Goal: Information Seeking & Learning: Find specific fact

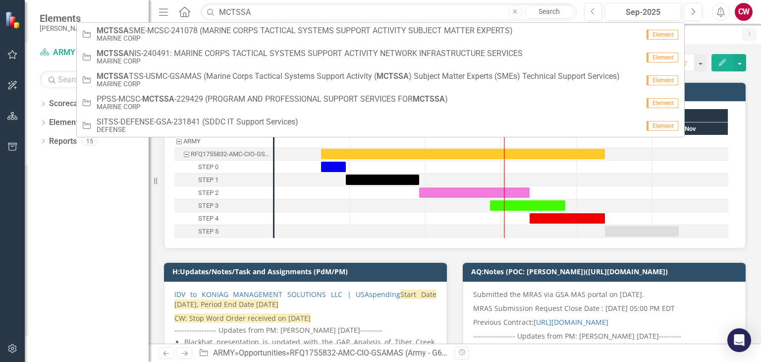
type input "MCTSSA SME"
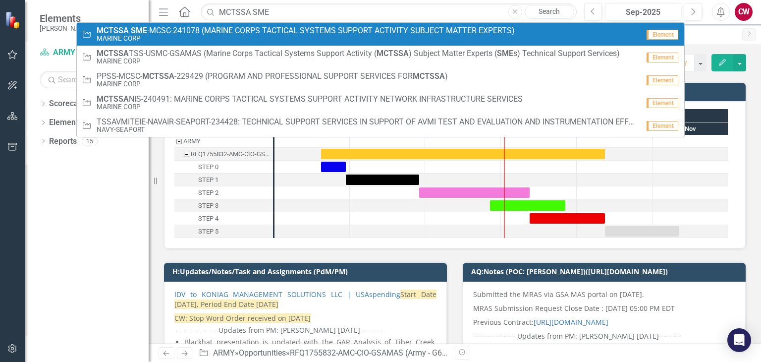
click at [236, 32] on span "MCTSSA SME -MCSC-241078 (MARINE CORPS TACTICAL SYSTEMS SUPPORT ACTIVITY SUBJECT…" at bounding box center [306, 30] width 418 height 9
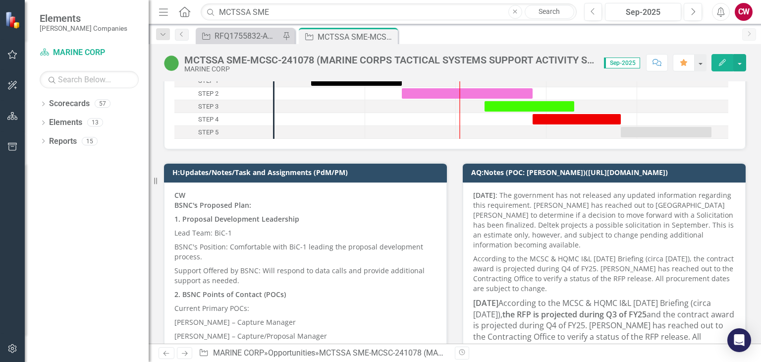
scroll to position [149, 0]
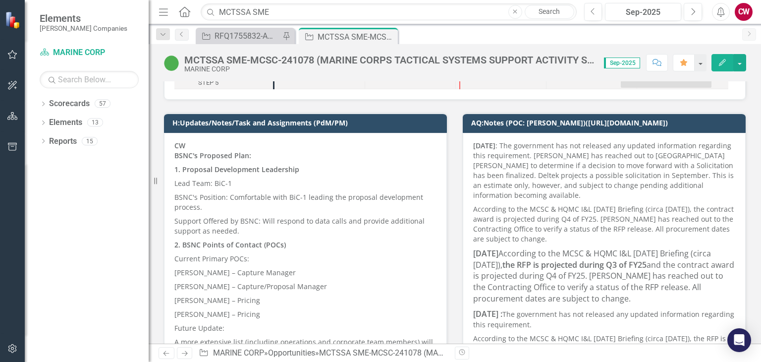
click at [258, 210] on p "BSNC's Position: Comfortable with BiC-1 leading the proposal development proces…" at bounding box center [306, 202] width 262 height 24
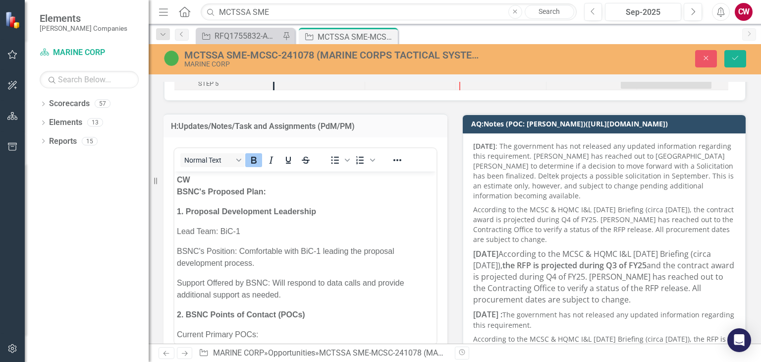
scroll to position [0, 0]
click at [202, 181] on p "CW BSNC's Proposed Plan:" at bounding box center [305, 186] width 257 height 24
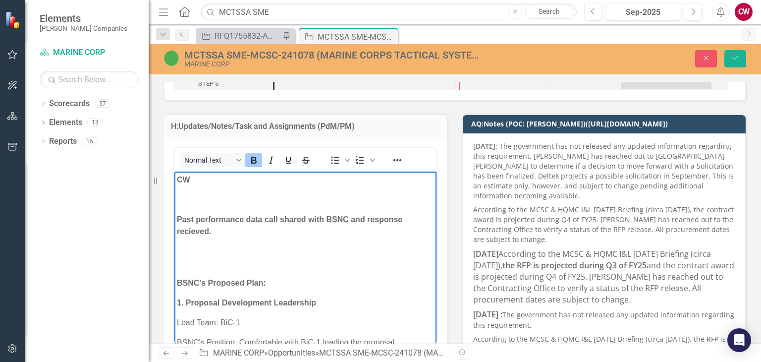
click at [247, 221] on strong "Past performance data call shared with BSNC and response recieved." at bounding box center [290, 225] width 226 height 20
click at [249, 234] on p "Past performance data call shared with BSNC and response recieved." at bounding box center [305, 226] width 257 height 24
drag, startPoint x: 248, startPoint y: 219, endPoint x: 230, endPoint y: 232, distance: 23.1
click at [230, 232] on p "Past performance data call shared with BSNC and response recieved." at bounding box center [305, 226] width 257 height 24
copy strong "data call shared with BSNC and response recieved."
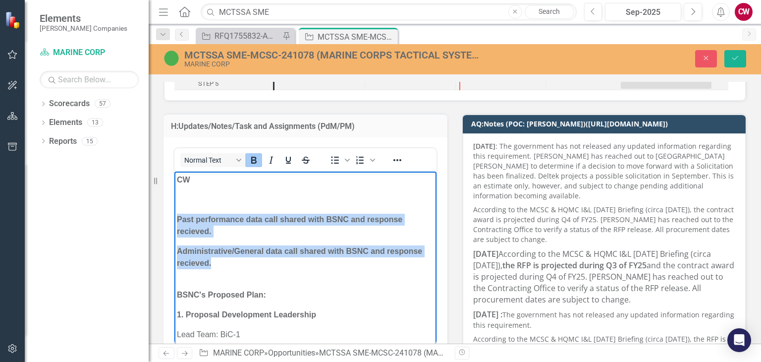
drag, startPoint x: 219, startPoint y: 267, endPoint x: 167, endPoint y: 218, distance: 71.9
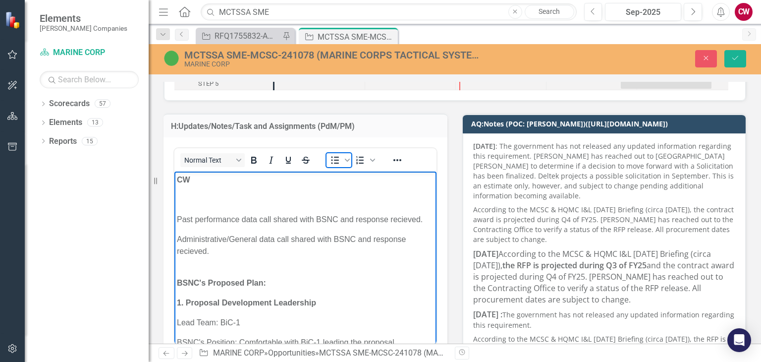
click at [332, 164] on icon "Bullet list" at bounding box center [335, 160] width 12 height 12
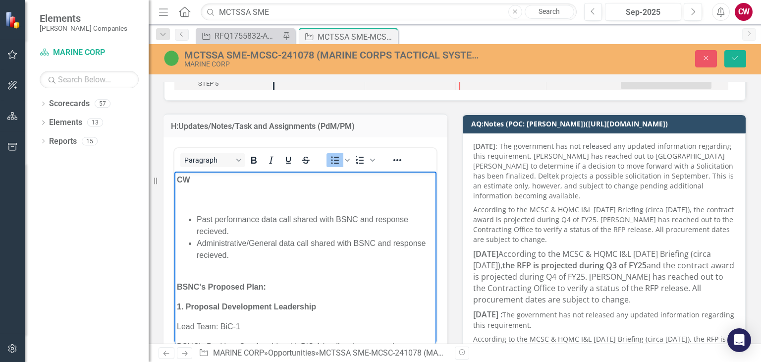
click at [208, 197] on p "Rich Text Area. Press ALT-0 for help." at bounding box center [305, 200] width 257 height 12
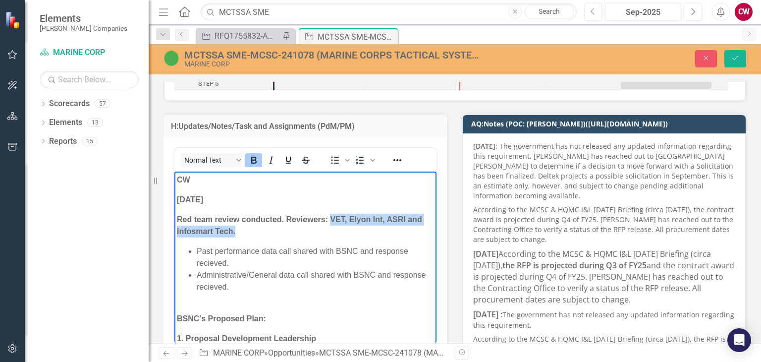
drag, startPoint x: 332, startPoint y: 219, endPoint x: 336, endPoint y: 229, distance: 10.2
click at [336, 229] on p "Red team review conducted. Reviewers: VET, Elyon Int, ASRI and Infosmart Tech." at bounding box center [305, 226] width 257 height 24
click at [275, 235] on p "Red team review conducted. Reviewers: VET, Elyon Int, ASRI and Infosmart Tech." at bounding box center [305, 226] width 257 height 24
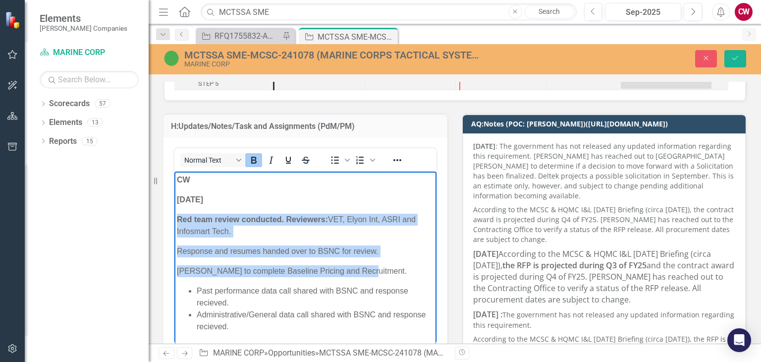
drag, startPoint x: 375, startPoint y: 268, endPoint x: 349, endPoint y: 377, distance: 112.2
copy body "Red team review conducted. Reviewers: VET, Elyon Int, ASRI and Infosmart Tech. …"
click at [268, 250] on p "Response and resumes handed over to BSNC for review." at bounding box center [305, 251] width 257 height 12
drag, startPoint x: 366, startPoint y: 269, endPoint x: 289, endPoint y: 220, distance: 91.7
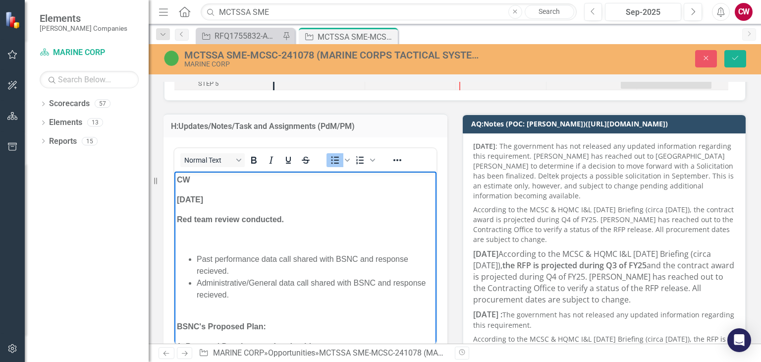
scroll to position [22, 0]
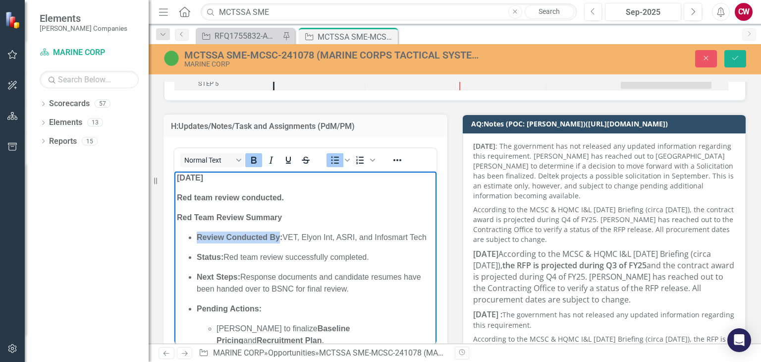
drag, startPoint x: 280, startPoint y: 239, endPoint x: 197, endPoint y: 236, distance: 82.8
click at [197, 236] on strong "Review Conducted By:" at bounding box center [240, 237] width 86 height 8
click at [219, 220] on strong "Red Team Review Summary" at bounding box center [229, 217] width 105 height 8
click at [223, 196] on strong "Red team review conducted." at bounding box center [230, 197] width 107 height 8
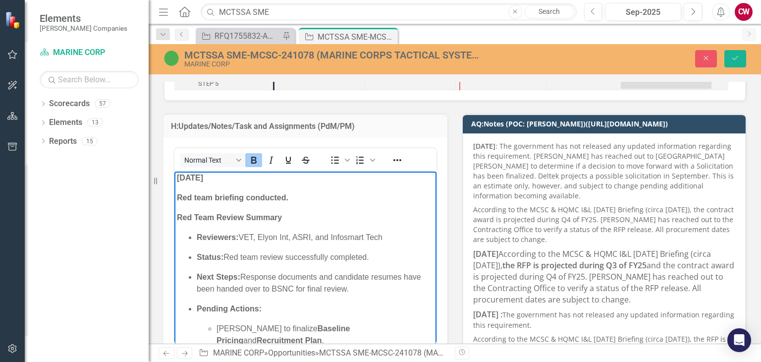
click at [219, 219] on strong "Red Team Review Summary" at bounding box center [229, 217] width 105 height 8
click at [247, 218] on strong "Red Team Review Summary" at bounding box center [229, 217] width 105 height 8
click at [335, 216] on p "Red Team Review Meeting Summary" at bounding box center [305, 218] width 257 height 12
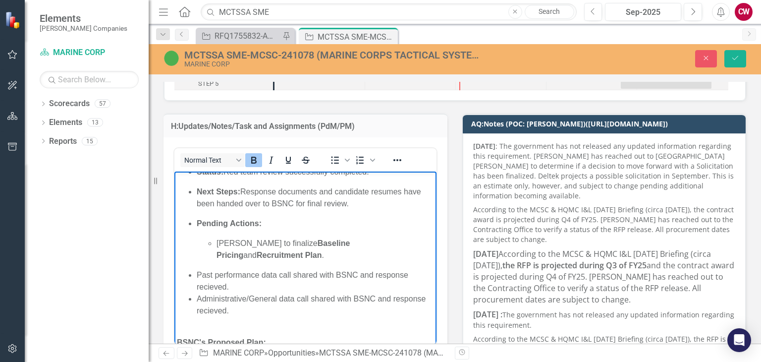
scroll to position [121, 0]
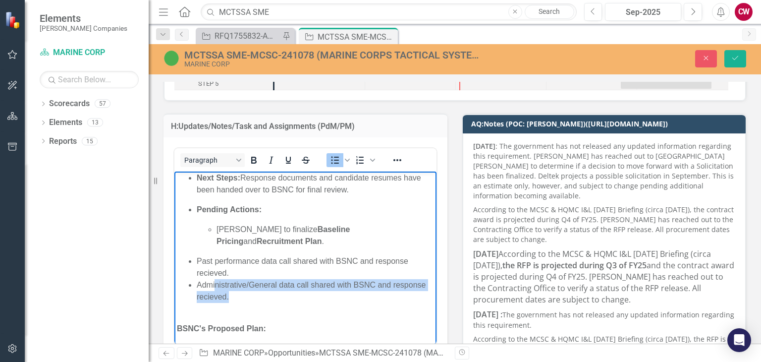
drag, startPoint x: 271, startPoint y: 287, endPoint x: 215, endPoint y: 270, distance: 58.0
click at [215, 279] on li "Administrative/General data call shared with BSNC and response recieved." at bounding box center [315, 291] width 237 height 24
drag, startPoint x: 202, startPoint y: 246, endPoint x: 330, endPoint y: 246, distance: 127.9
click at [203, 255] on li "Past performance data call shared with BSNC and response recieved." at bounding box center [315, 267] width 237 height 24
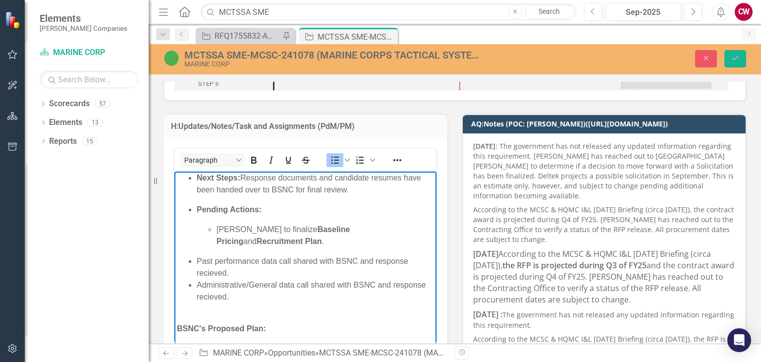
click at [421, 227] on p "[PERSON_NAME] to finalize Baseline Pricing and Recruitment Plan ." at bounding box center [326, 236] width 218 height 24
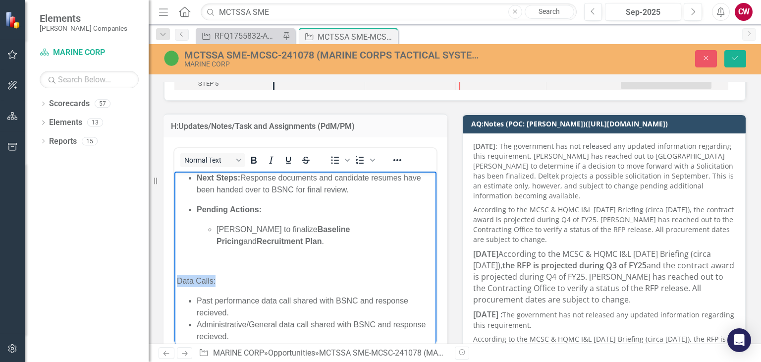
drag, startPoint x: 223, startPoint y: 271, endPoint x: 349, endPoint y: 439, distance: 210.1
click at [322, 237] on strong "Recruitment Plan" at bounding box center [289, 241] width 65 height 8
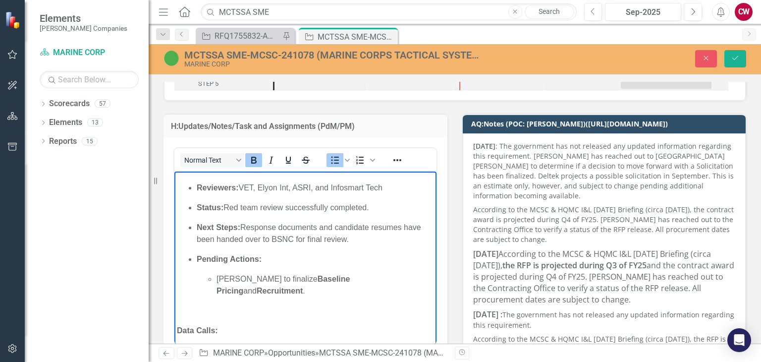
scroll to position [0, 0]
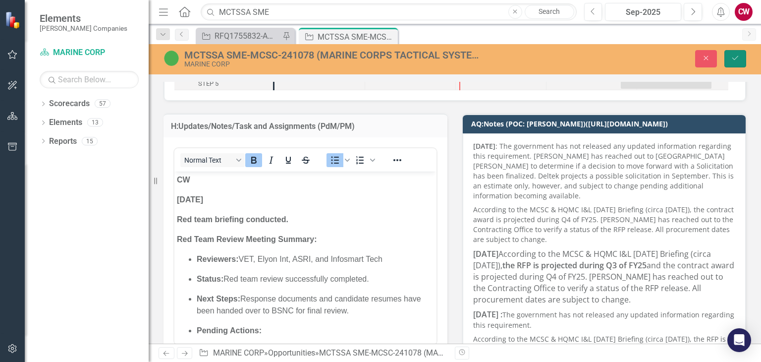
click at [738, 65] on button "Save" at bounding box center [736, 58] width 22 height 17
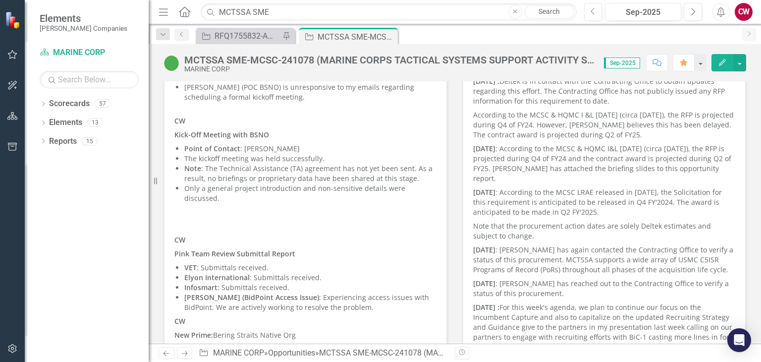
scroll to position [744, 0]
